Goal: Task Accomplishment & Management: Manage account settings

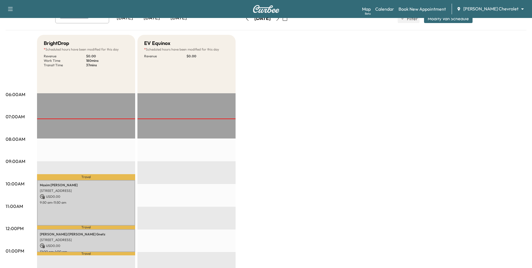
scroll to position [28, 0]
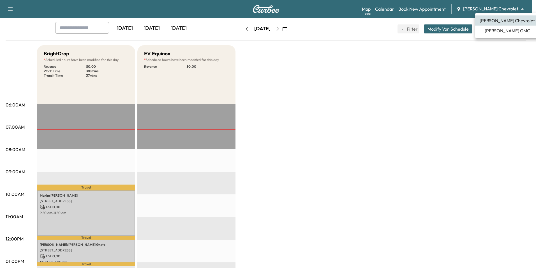
click at [487, 11] on body "Support Log Out Map Beta Calendar Book New Appointment [PERSON_NAME] Chevrolet …" at bounding box center [268, 106] width 536 height 268
click at [492, 29] on span "[PERSON_NAME] GMC" at bounding box center [507, 30] width 45 height 7
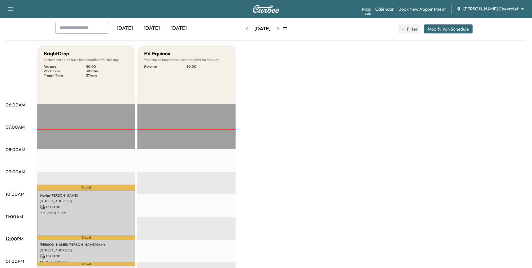
scroll to position [0, 0]
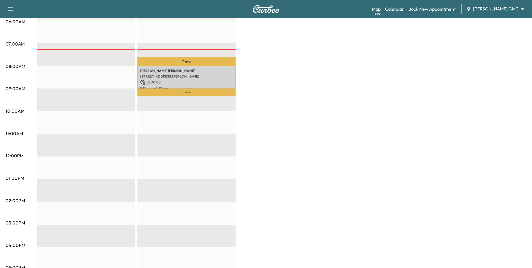
scroll to position [112, 0]
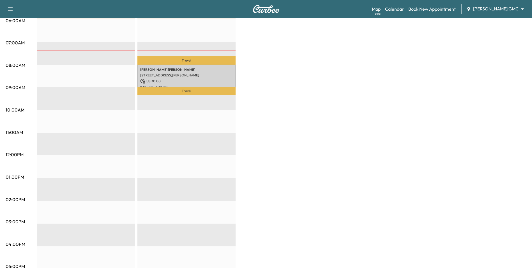
click at [504, 5] on div "Map Beta Calendar Book New Appointment [PERSON_NAME] GMC ******** ​" at bounding box center [450, 9] width 156 height 11
click at [503, 7] on body "Support Log Out Map Beta Calendar Book New Appointment [PERSON_NAME] GMC ******…" at bounding box center [266, 22] width 532 height 268
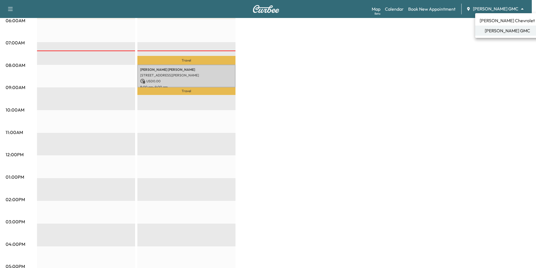
click at [182, 70] on div at bounding box center [268, 134] width 536 height 268
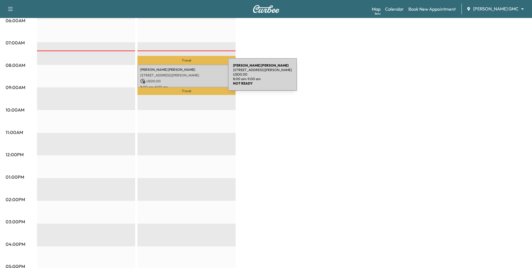
click at [186, 78] on div "[PERSON_NAME] [STREET_ADDRESS][PERSON_NAME] USD 0.00 8:00 am - 9:00 am" at bounding box center [186, 76] width 98 height 23
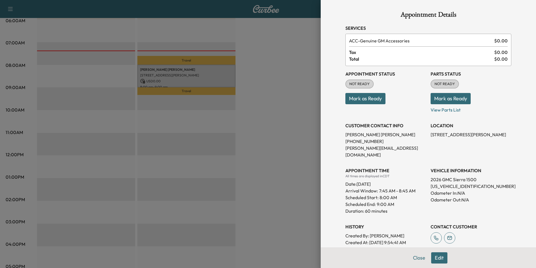
click at [373, 99] on button "Mark as Ready" at bounding box center [366, 98] width 40 height 11
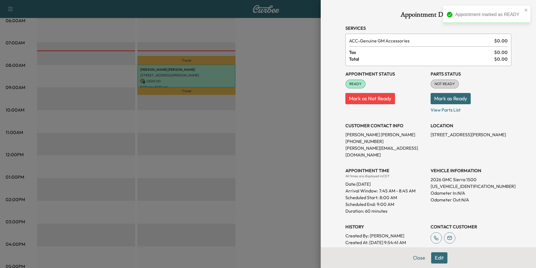
click at [274, 107] on div at bounding box center [268, 134] width 536 height 268
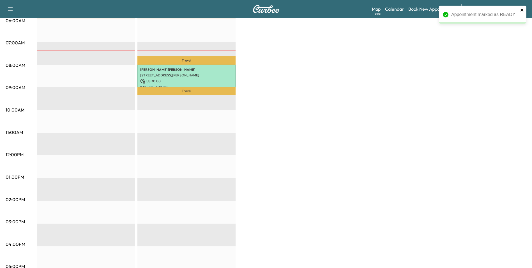
click at [521, 10] on icon "close" at bounding box center [522, 10] width 4 height 4
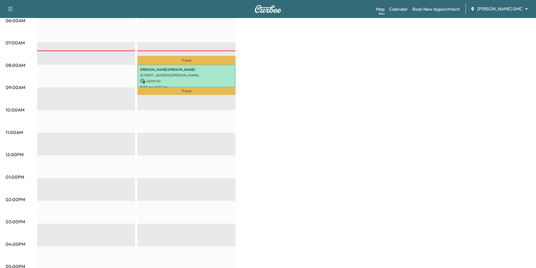
click at [501, 8] on body "Support Log Out Map Beta Calendar Book New Appointment [PERSON_NAME] GMC ******…" at bounding box center [268, 22] width 536 height 268
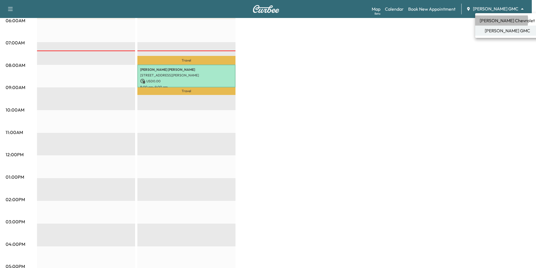
click at [498, 20] on span "[PERSON_NAME] Chevrolet" at bounding box center [507, 20] width 55 height 7
click at [487, 12] on body "Support Log Out Map Beta Calendar Book New Appointment [PERSON_NAME] GMC ******…" at bounding box center [268, 22] width 536 height 268
click at [487, 23] on span "[PERSON_NAME] Chevrolet" at bounding box center [507, 20] width 55 height 7
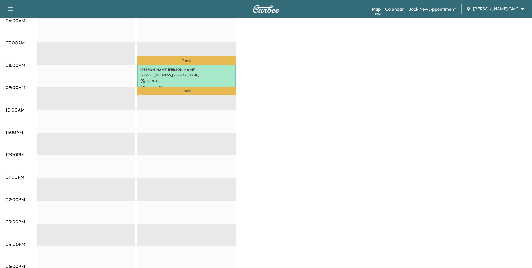
scroll to position [0, 0]
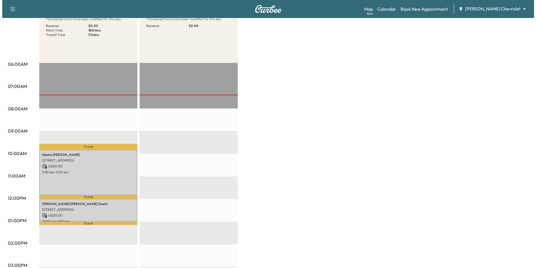
scroll to position [112, 0]
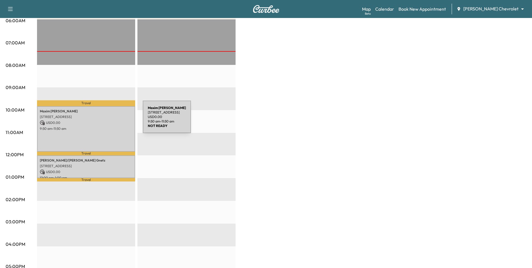
click at [102, 121] on p "USD 0.00" at bounding box center [86, 122] width 93 height 5
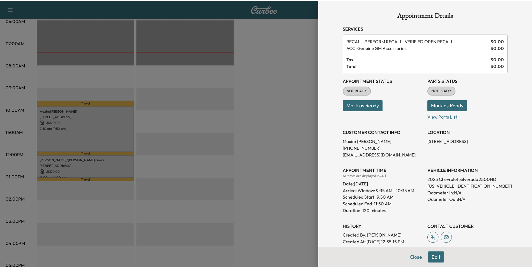
scroll to position [0, 0]
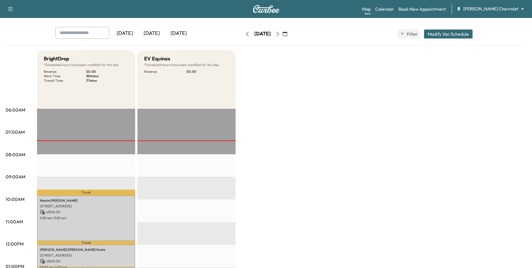
scroll to position [84, 0]
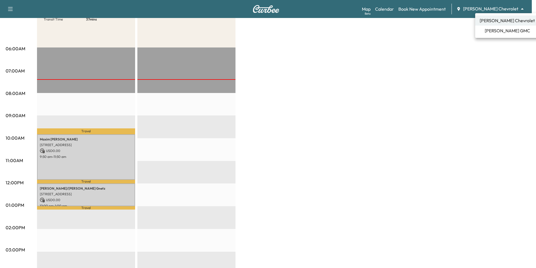
click at [497, 9] on body "Support Log Out Map Beta Calendar Book New Appointment [PERSON_NAME] Chevrolet …" at bounding box center [268, 50] width 536 height 268
click at [94, 153] on div at bounding box center [268, 134] width 536 height 268
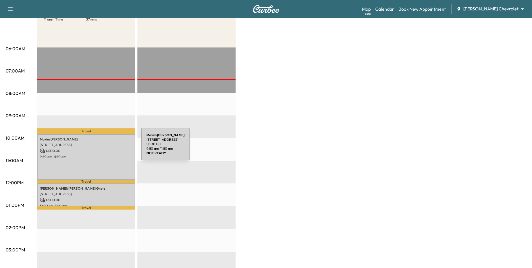
click at [99, 148] on p "USD 0.00" at bounding box center [86, 150] width 93 height 5
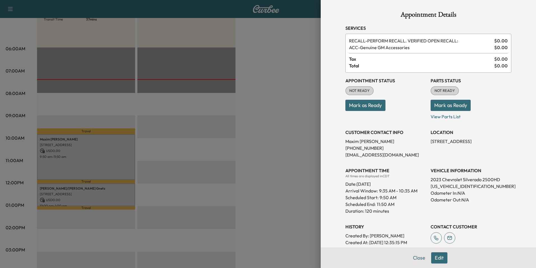
click at [376, 111] on div "Appointment Status NOT READY Mark as Ready" at bounding box center [386, 96] width 81 height 47
click at [371, 106] on button "Mark as Ready" at bounding box center [366, 105] width 40 height 11
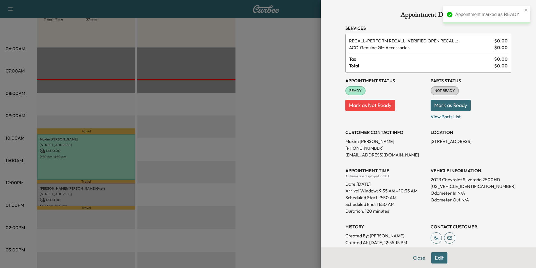
click at [469, 187] on p "[US_VEHICLE_IDENTIFICATION_NUMBER]" at bounding box center [471, 186] width 81 height 7
drag, startPoint x: 472, startPoint y: 186, endPoint x: 423, endPoint y: 186, distance: 48.5
click at [423, 186] on div "Appointment Status READY Mark as Not Ready Parts Status NOT READY Mark as Ready…" at bounding box center [429, 166] width 166 height 186
click at [424, 187] on div "Appointment Status READY Mark as Not Ready Parts Status NOT READY Mark as Ready…" at bounding box center [429, 166] width 166 height 186
drag, startPoint x: 425, startPoint y: 186, endPoint x: 477, endPoint y: 186, distance: 51.9
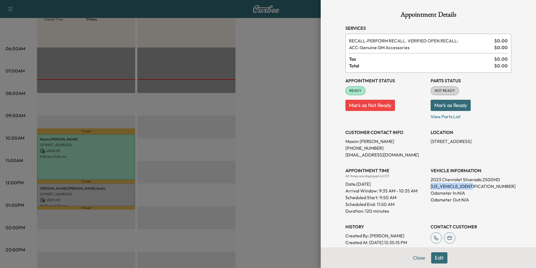
click at [477, 186] on div "Appointment Status READY Mark as Not Ready Parts Status NOT READY Mark as Ready…" at bounding box center [429, 166] width 166 height 186
drag, startPoint x: 477, startPoint y: 186, endPoint x: 457, endPoint y: 186, distance: 19.9
copy p "[US_VEHICLE_IDENTIFICATION_NUMBER]"
click at [315, 53] on div at bounding box center [268, 134] width 536 height 268
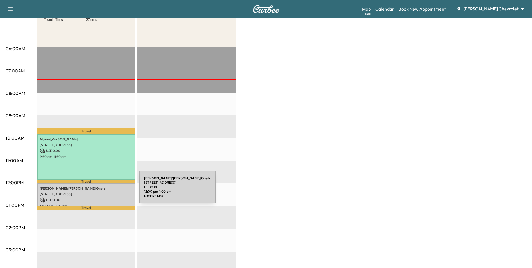
click at [97, 189] on div "[PERSON_NAME]/[PERSON_NAME] [STREET_ADDRESS] USD 0.00 12:00 pm - 1:00 pm" at bounding box center [86, 194] width 98 height 23
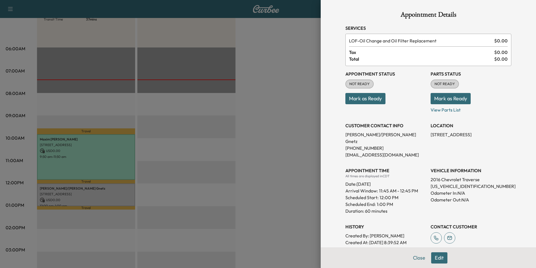
click at [357, 97] on button "Mark as Ready" at bounding box center [366, 98] width 40 height 11
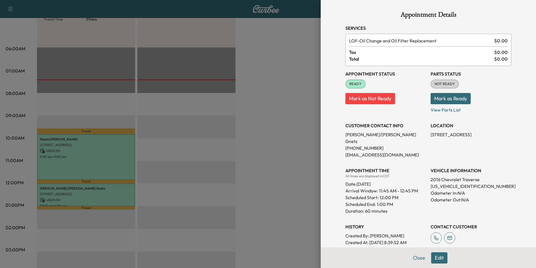
click at [285, 166] on div at bounding box center [268, 134] width 536 height 268
